Goal: Task Accomplishment & Management: Complete application form

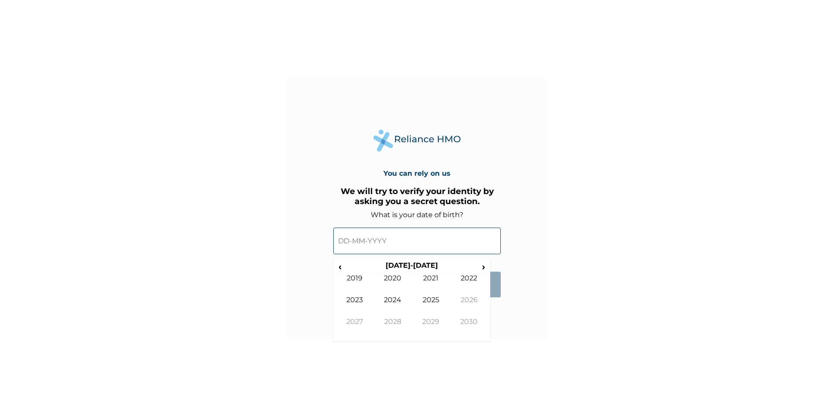
click at [339, 242] on input "text" at bounding box center [416, 241] width 167 height 27
click at [343, 270] on span "‹" at bounding box center [339, 266] width 9 height 11
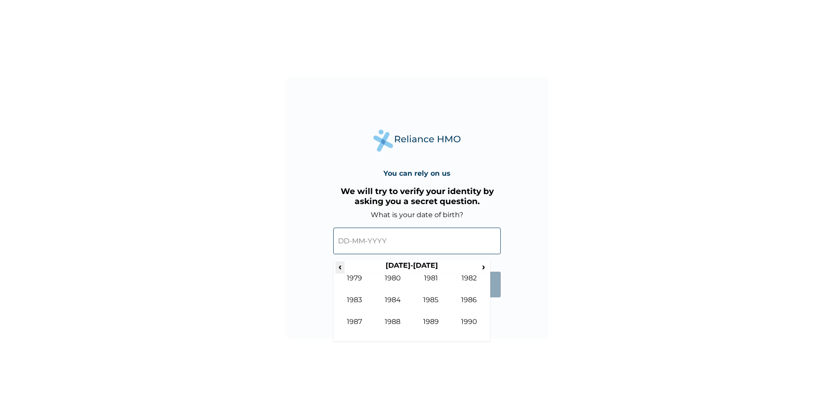
click at [344, 268] on span "‹" at bounding box center [339, 266] width 9 height 11
click at [396, 323] on td "1968" at bounding box center [393, 329] width 38 height 22
click at [467, 281] on td "Apr" at bounding box center [469, 285] width 38 height 22
click at [411, 328] on td "24" at bounding box center [412, 328] width 22 height 12
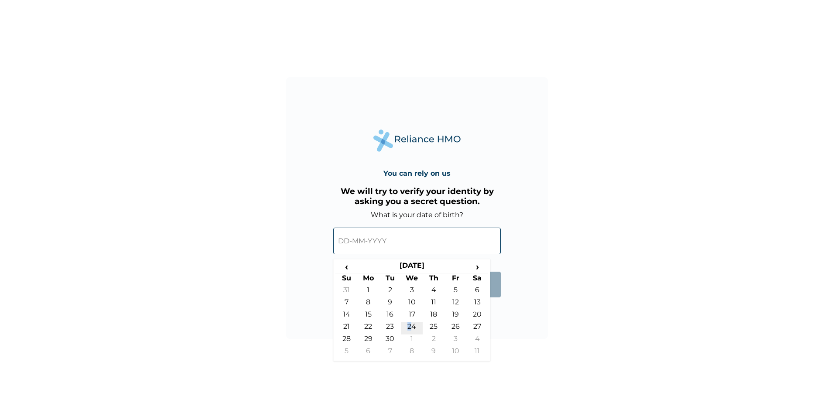
type input "[DATE]"
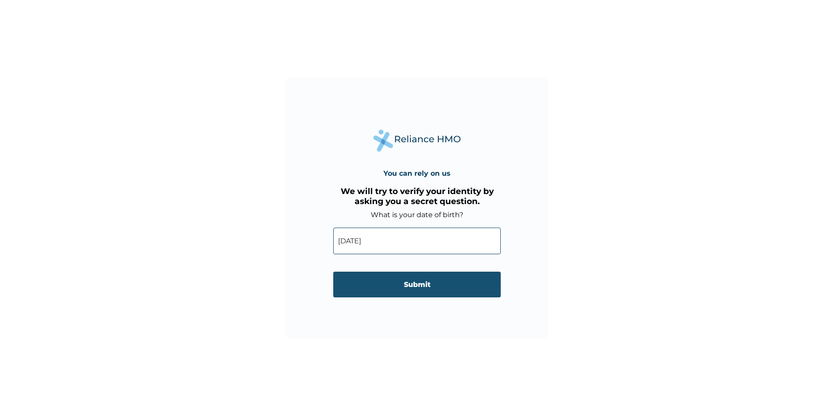
click at [415, 287] on input "Submit" at bounding box center [416, 285] width 167 height 26
